Goal: Task Accomplishment & Management: Manage account settings

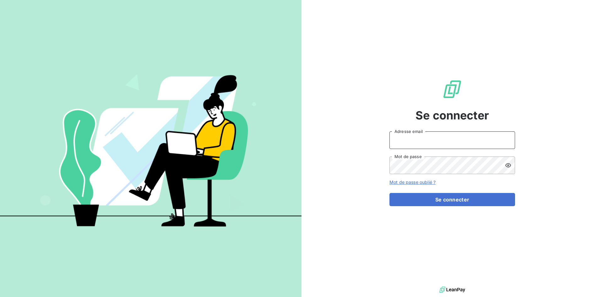
click at [414, 138] on input "Adresse email" at bounding box center [452, 140] width 126 height 18
type input "sallain@cip.bzh"
click at [389, 193] on button "Se connecter" at bounding box center [452, 199] width 126 height 13
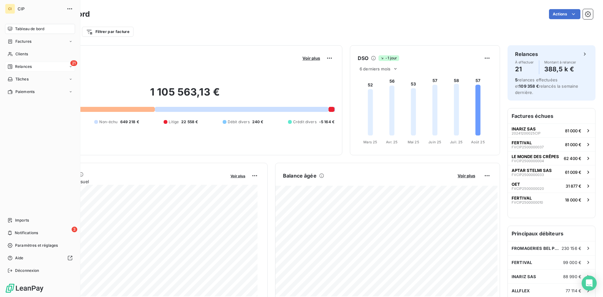
click at [23, 65] on span "Relances" at bounding box center [23, 67] width 17 height 6
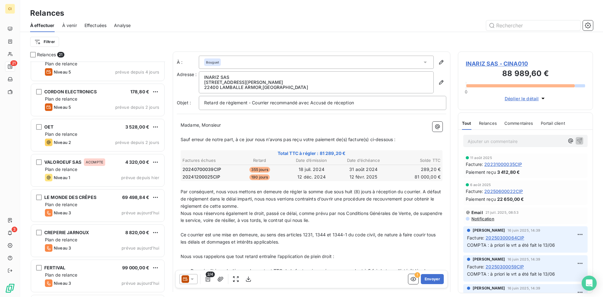
scroll to position [504, 0]
